Goal: Transaction & Acquisition: Purchase product/service

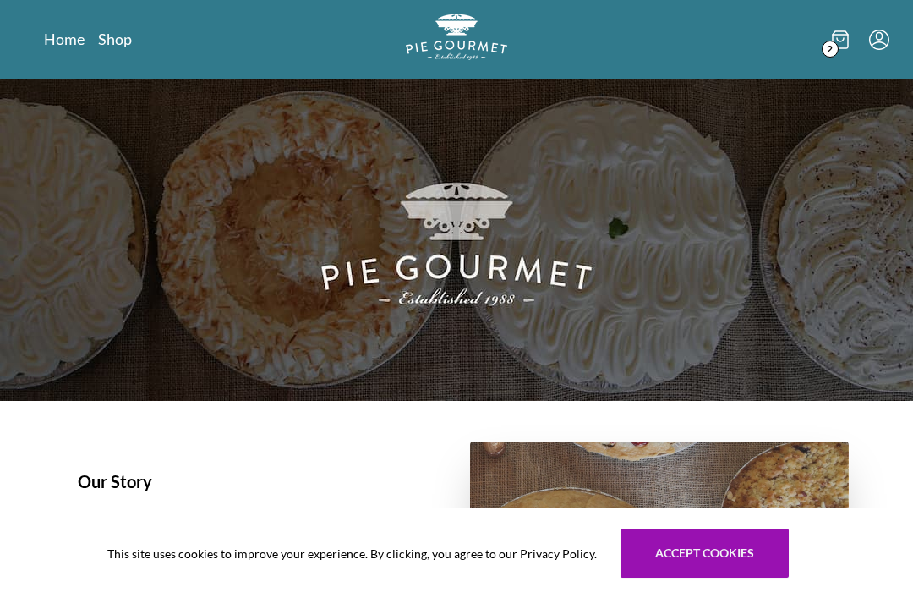
click at [837, 41] on icon at bounding box center [840, 39] width 17 height 19
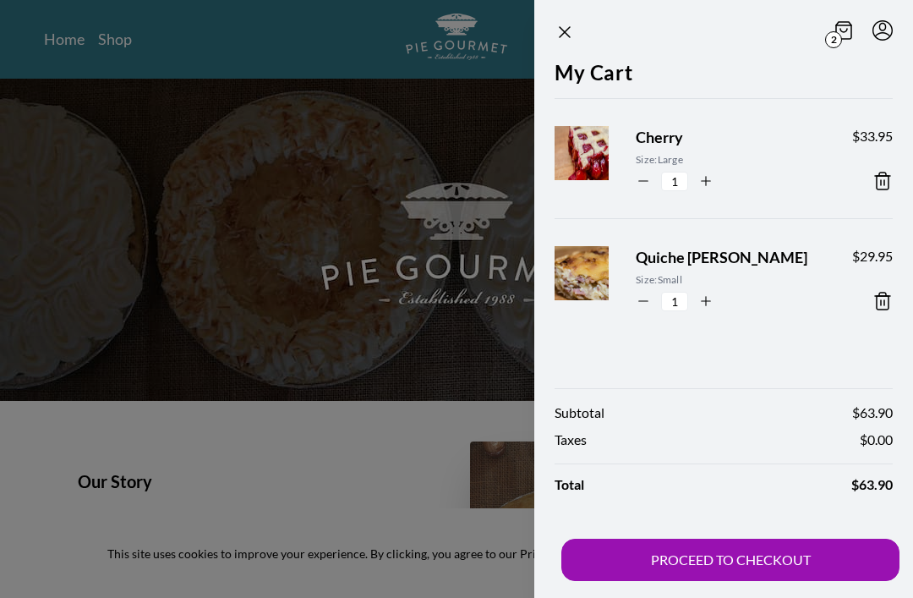
click at [696, 262] on span "Quiche [PERSON_NAME]" at bounding box center [730, 257] width 189 height 23
click at [711, 259] on span "Quiche [PERSON_NAME]" at bounding box center [730, 257] width 189 height 23
click at [689, 255] on span "Quiche [PERSON_NAME]" at bounding box center [730, 257] width 189 height 23
click at [757, 575] on button "PROCEED TO CHECKOUT" at bounding box center [730, 559] width 338 height 42
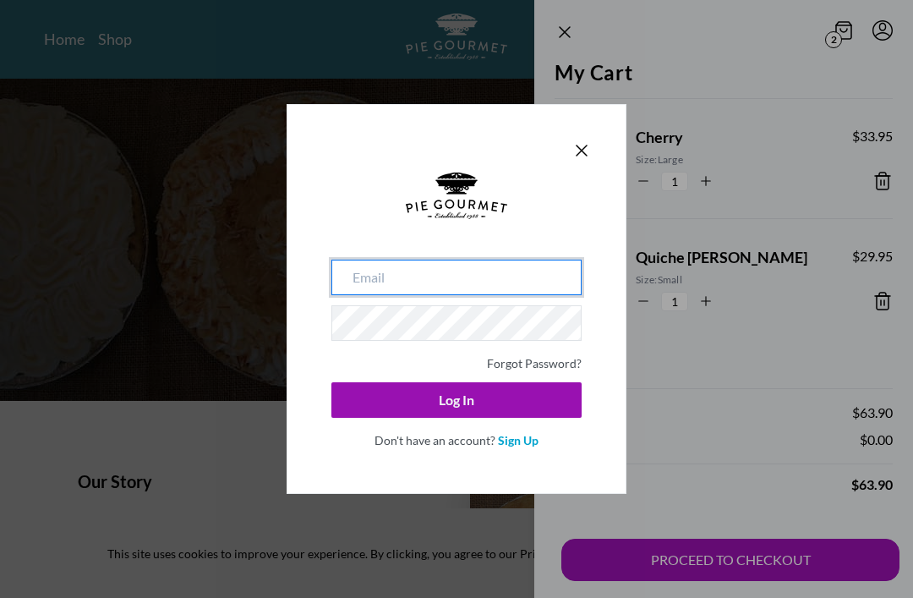
click at [360, 283] on input "email" at bounding box center [456, 276] width 250 height 35
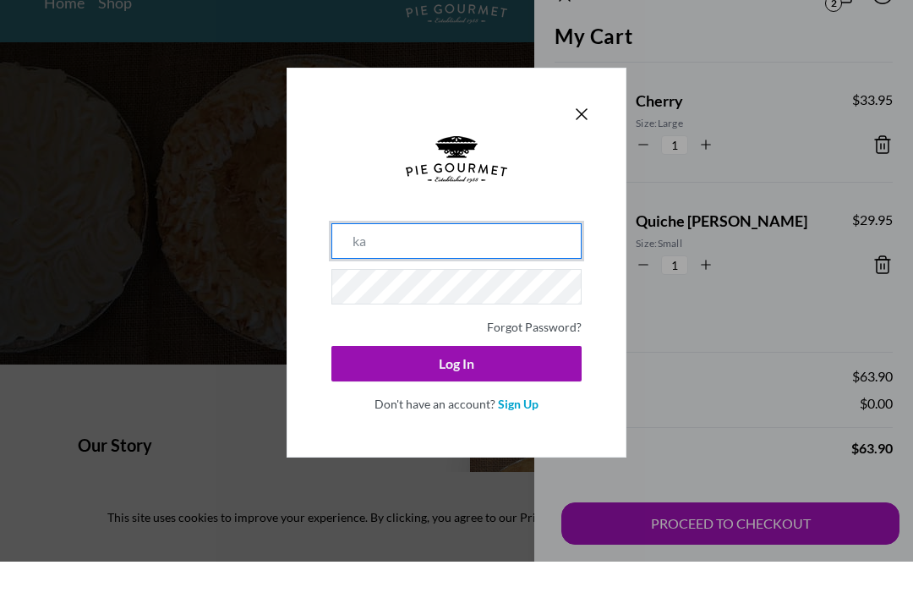
type input "ka"
click at [571, 140] on icon "Close panel" at bounding box center [581, 150] width 20 height 20
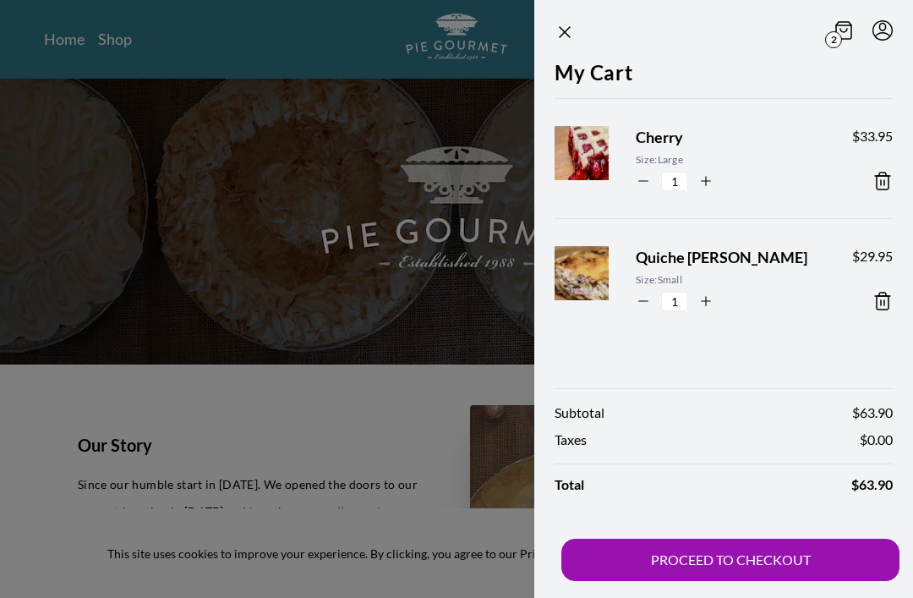
click at [756, 569] on button "PROCEED TO CHECKOUT" at bounding box center [730, 559] width 338 height 42
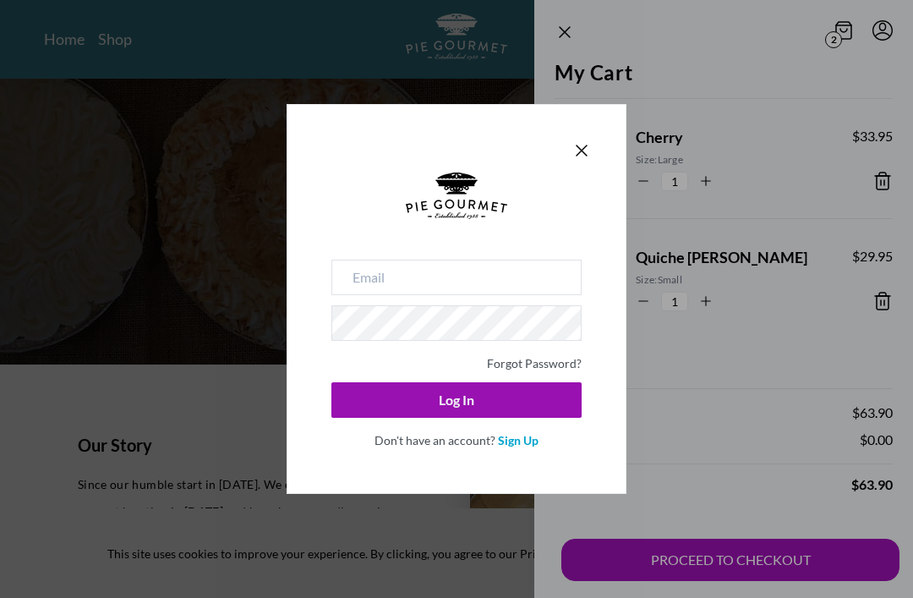
click at [529, 441] on link "Sign Up" at bounding box center [518, 440] width 41 height 14
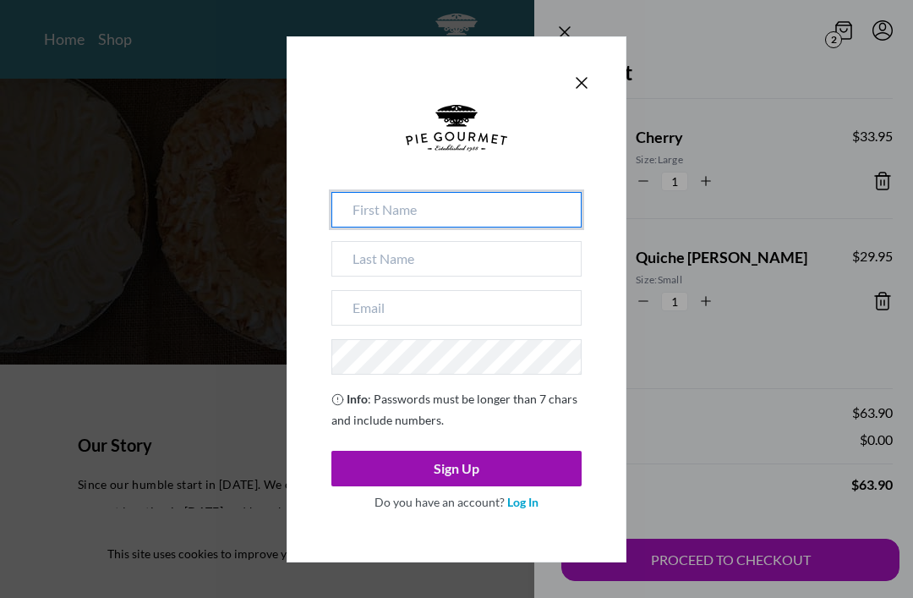
click at [359, 216] on input at bounding box center [456, 209] width 250 height 35
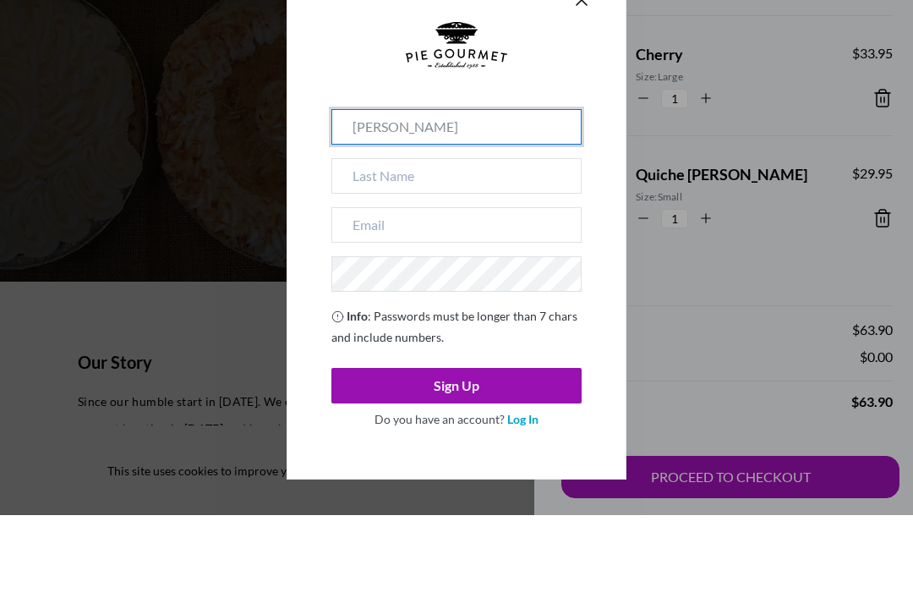
type input "[PERSON_NAME]"
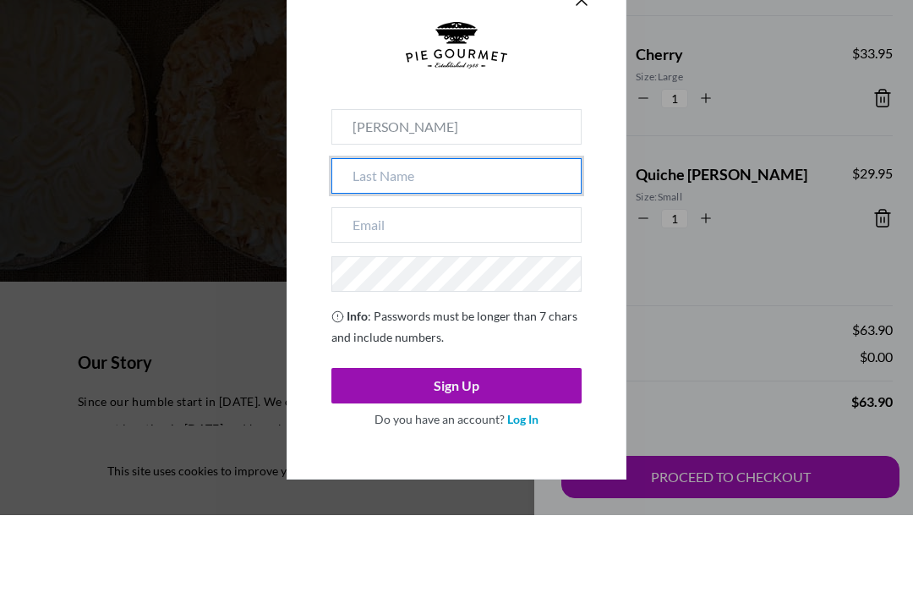
click at [367, 241] on input at bounding box center [456, 258] width 250 height 35
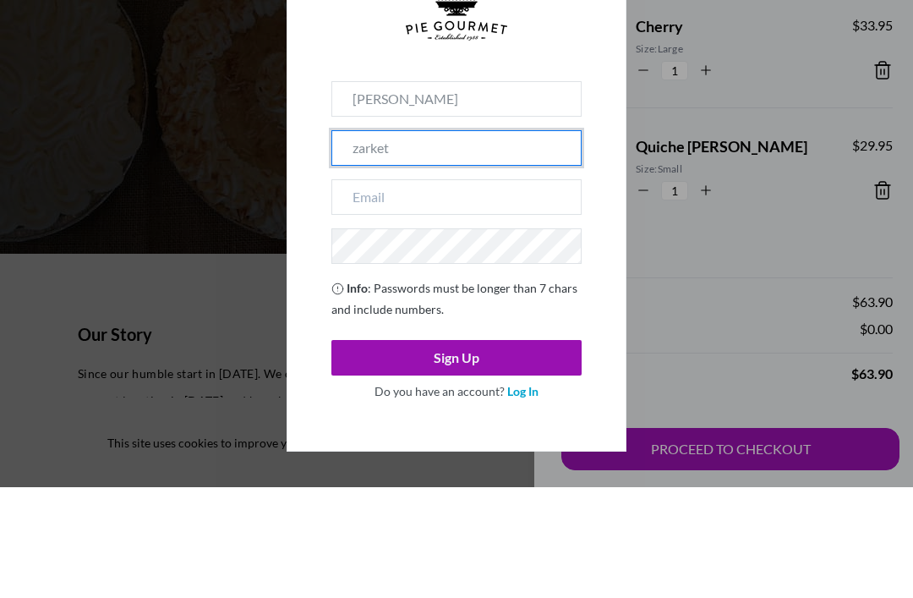
type input "zarket"
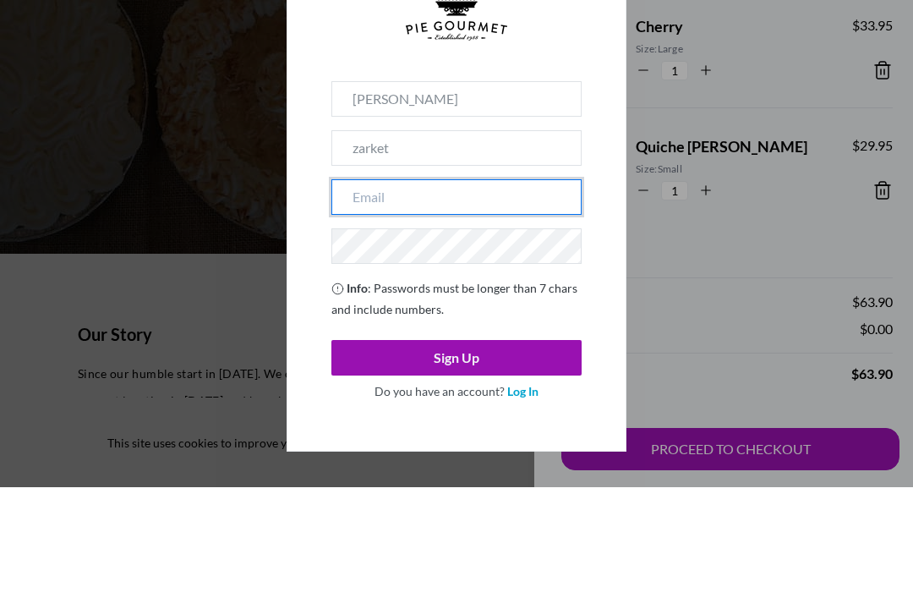
click at [368, 290] on input "email" at bounding box center [456, 307] width 250 height 35
type input "[PERSON_NAME]"
type input "[EMAIL_ADDRESS][DOMAIN_NAME]"
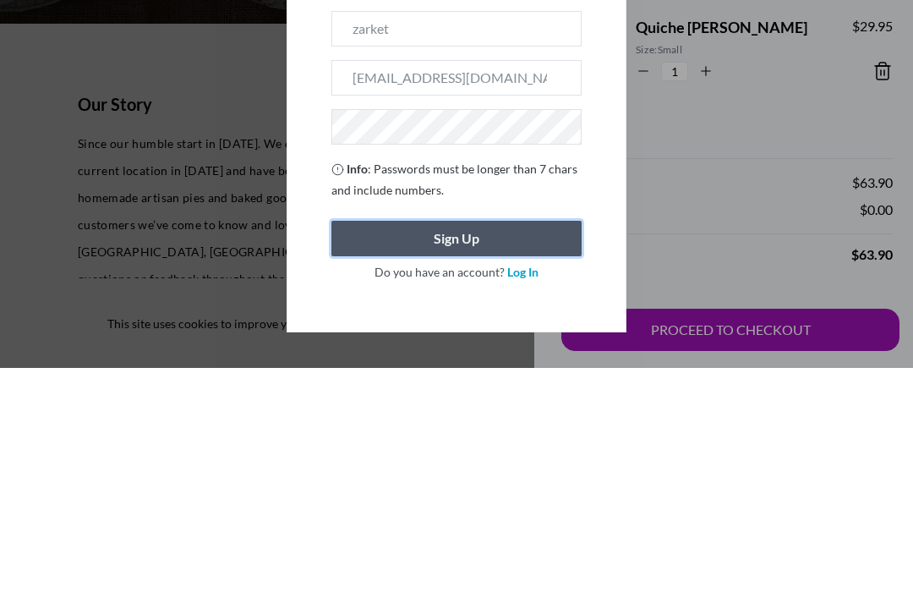
scroll to position [377, 0]
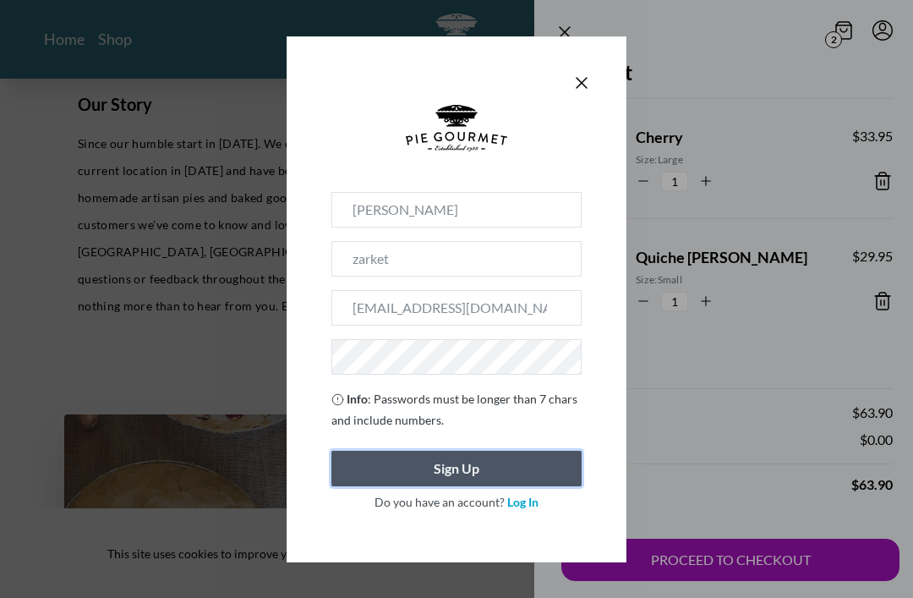
click at [493, 269] on input "zarket" at bounding box center [456, 258] width 250 height 35
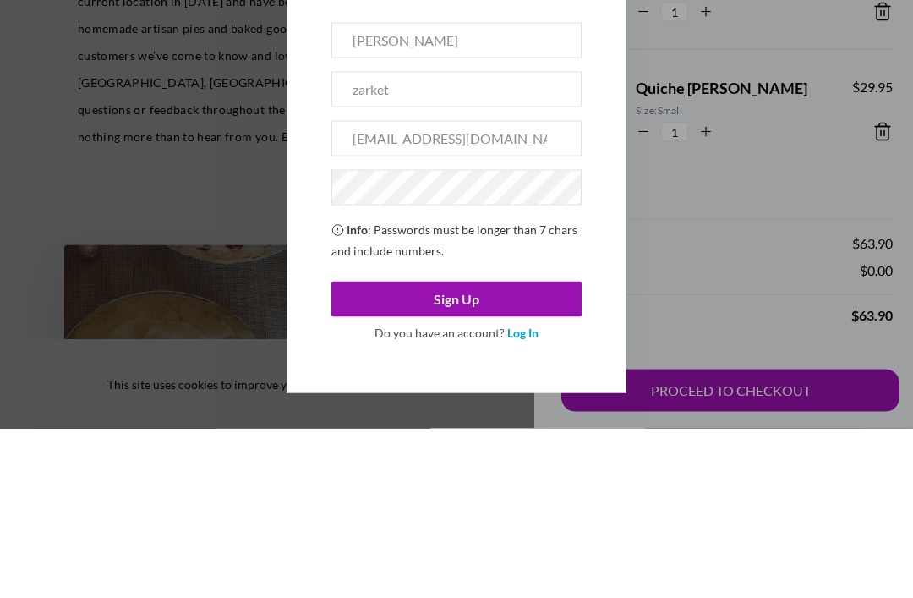
scroll to position [547, 0]
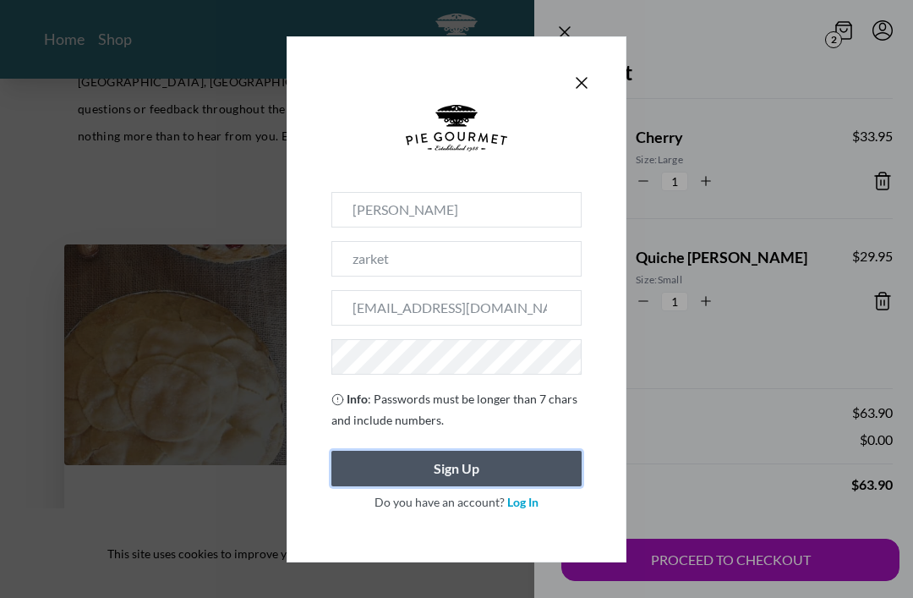
click at [482, 486] on button "Sign Up" at bounding box center [456, 467] width 250 height 35
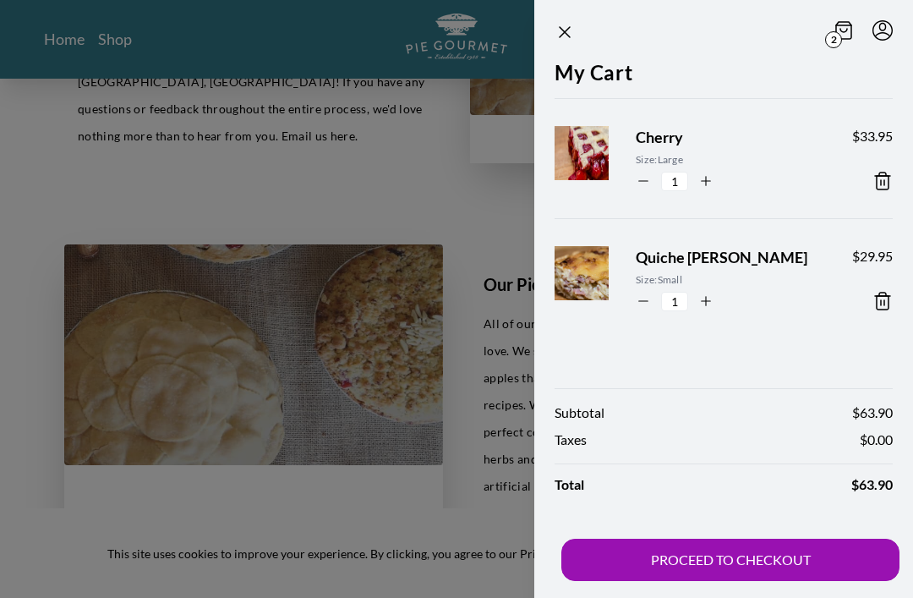
click at [775, 581] on button "PROCEED TO CHECKOUT" at bounding box center [730, 559] width 338 height 42
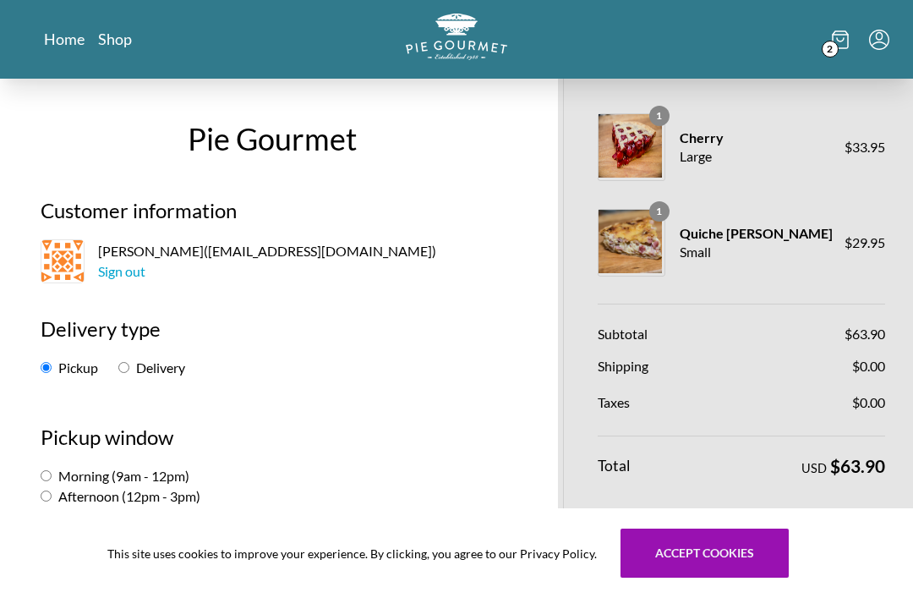
click at [129, 370] on input "Delivery" at bounding box center [123, 367] width 11 height 11
radio input "true"
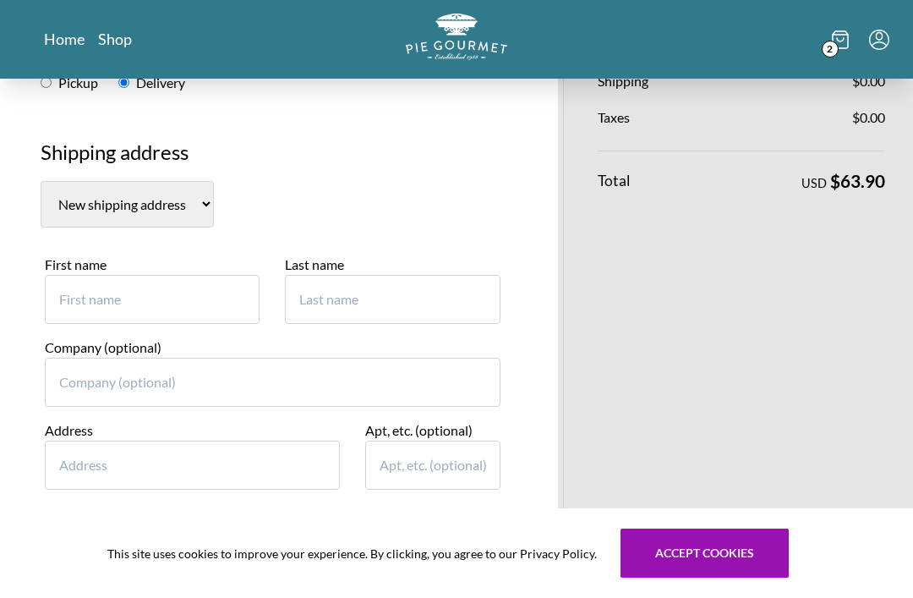
click at [88, 287] on input "First name" at bounding box center [152, 299] width 215 height 49
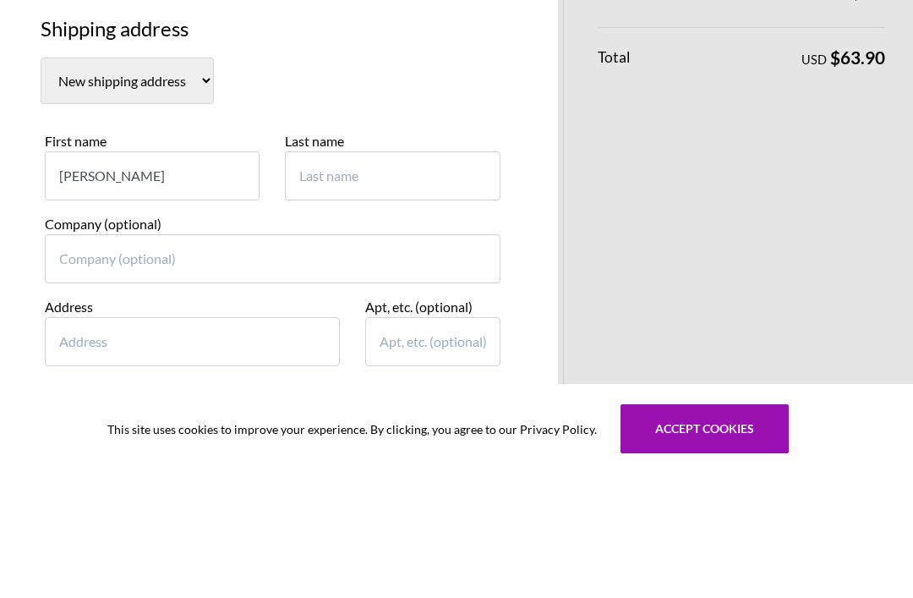
type input "[PERSON_NAME]"
click at [313, 276] on input "Last name" at bounding box center [392, 300] width 215 height 49
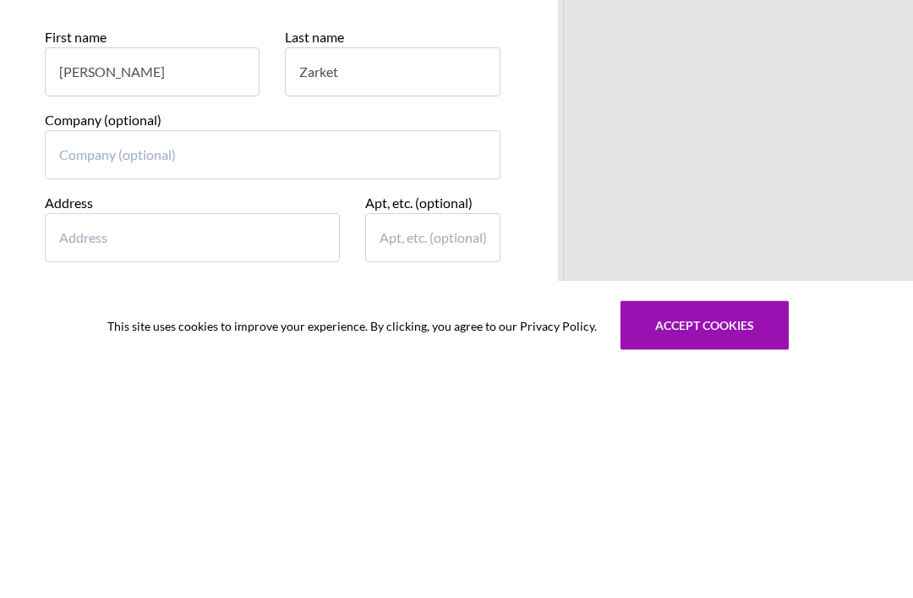
type input "Zarket"
click at [83, 441] on input "Address" at bounding box center [192, 465] width 295 height 49
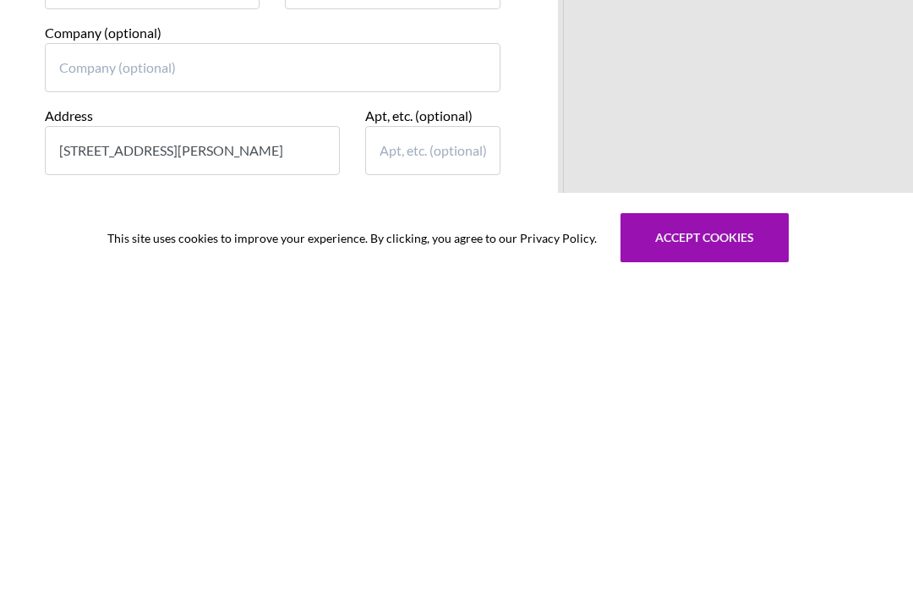
type input "[STREET_ADDRESS][PERSON_NAME]"
click at [92, 524] on input "City" at bounding box center [273, 548] width 456 height 49
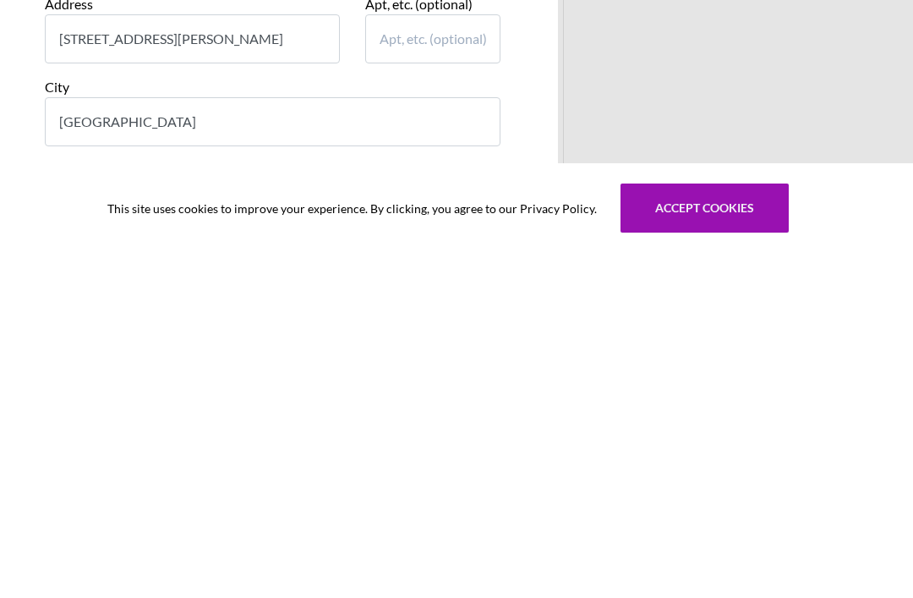
scroll to position [369, 0]
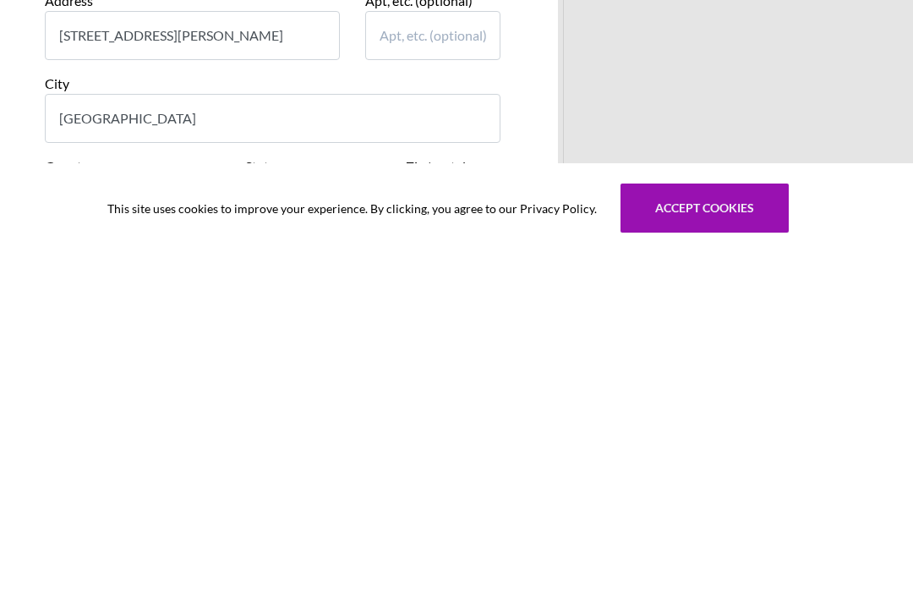
type input "[GEOGRAPHIC_DATA]"
click at [368, 521] on select "State [US_STATE] [US_STATE] [US_STATE] [US_STATE] [US_STATE] [US_STATE] [US_STA…" at bounding box center [312, 544] width 135 height 46
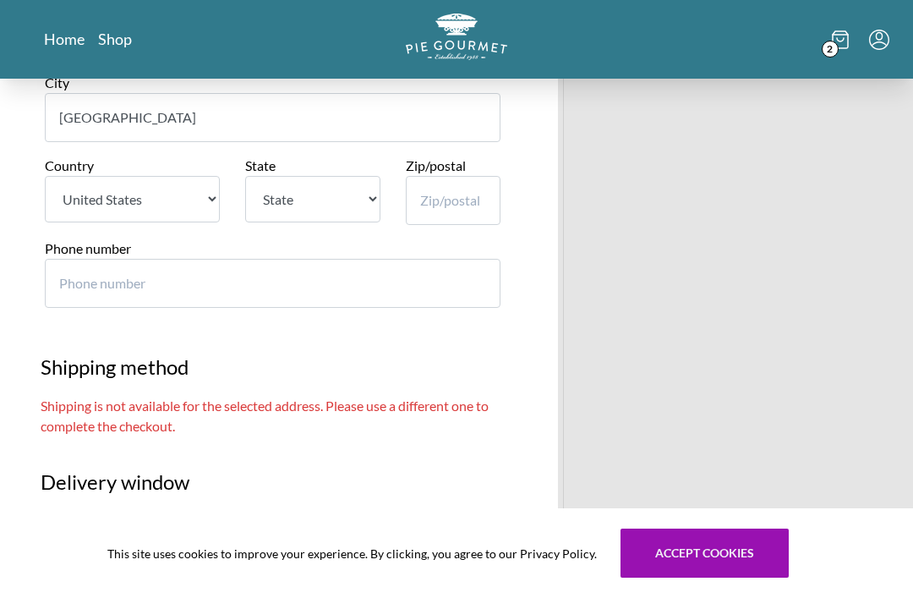
select select "FL"
click at [434, 195] on input "Zip/postal" at bounding box center [453, 200] width 95 height 49
type input "34684"
click at [87, 260] on input "Phone number" at bounding box center [273, 283] width 456 height 49
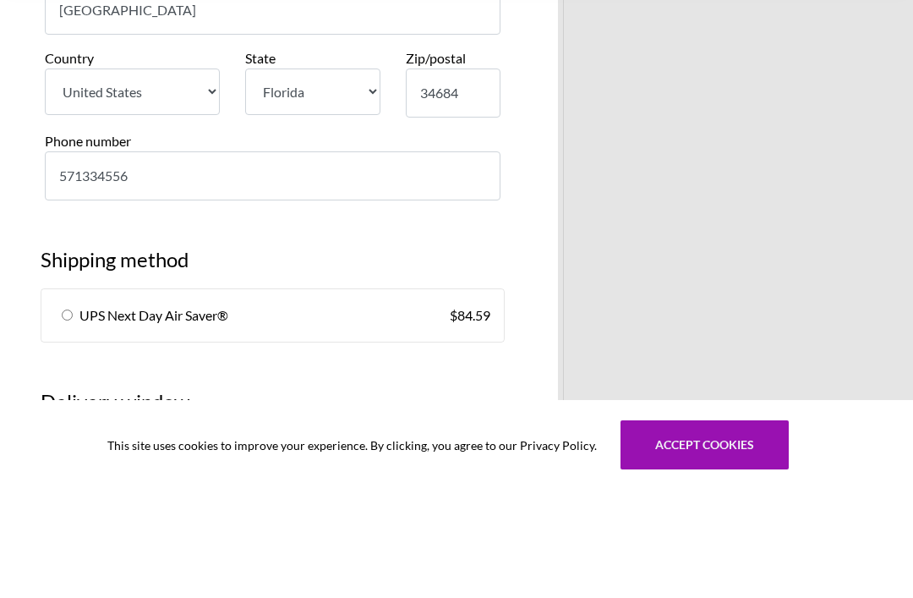
type input "5713345563"
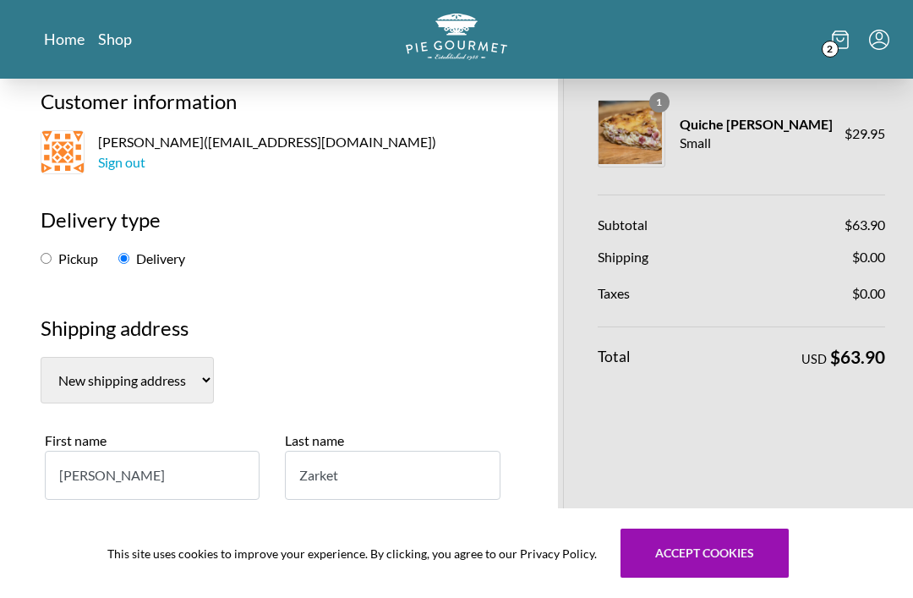
scroll to position [0, 0]
